Goal: Check status: Check status

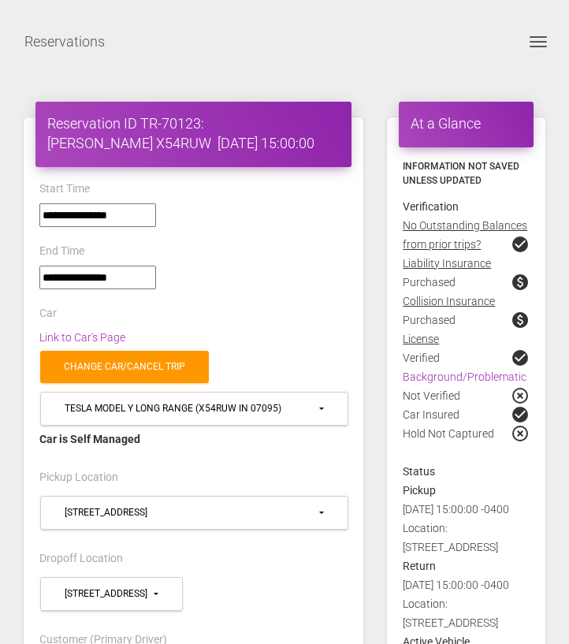
select select "*****"
select select
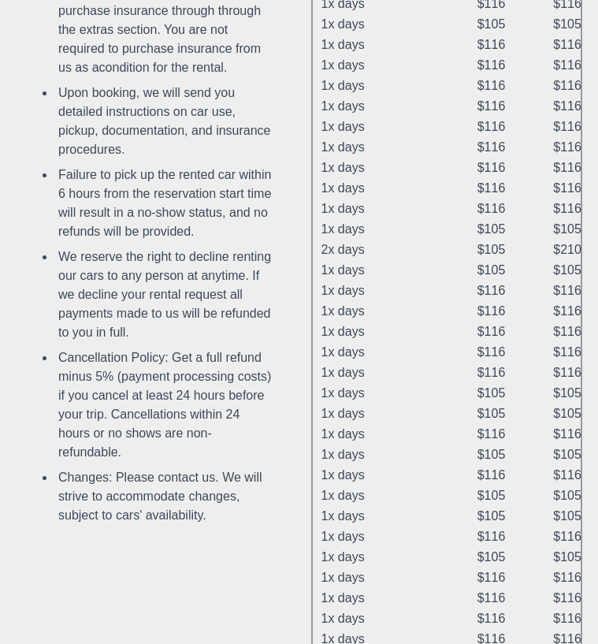
scroll to position [1027, 0]
